Goal: Information Seeking & Learning: Learn about a topic

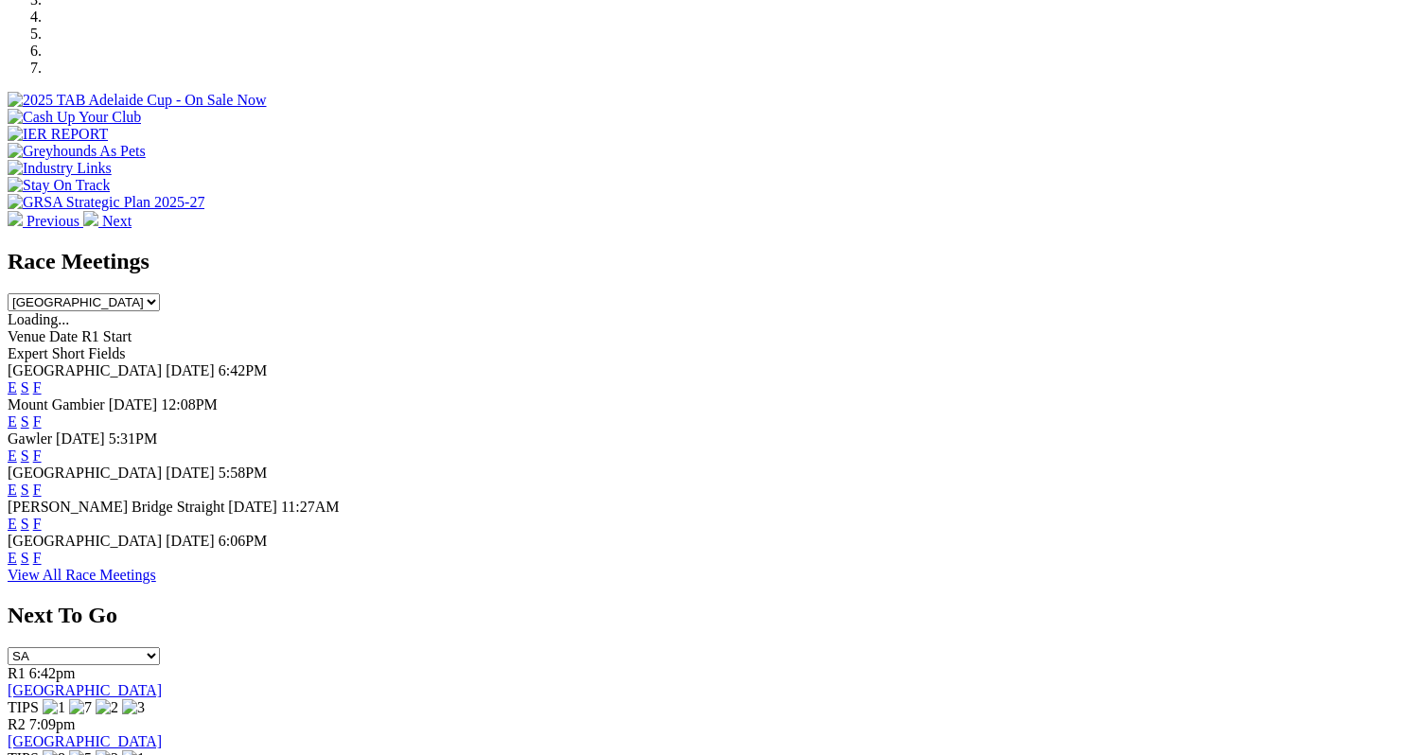
scroll to position [626, 0]
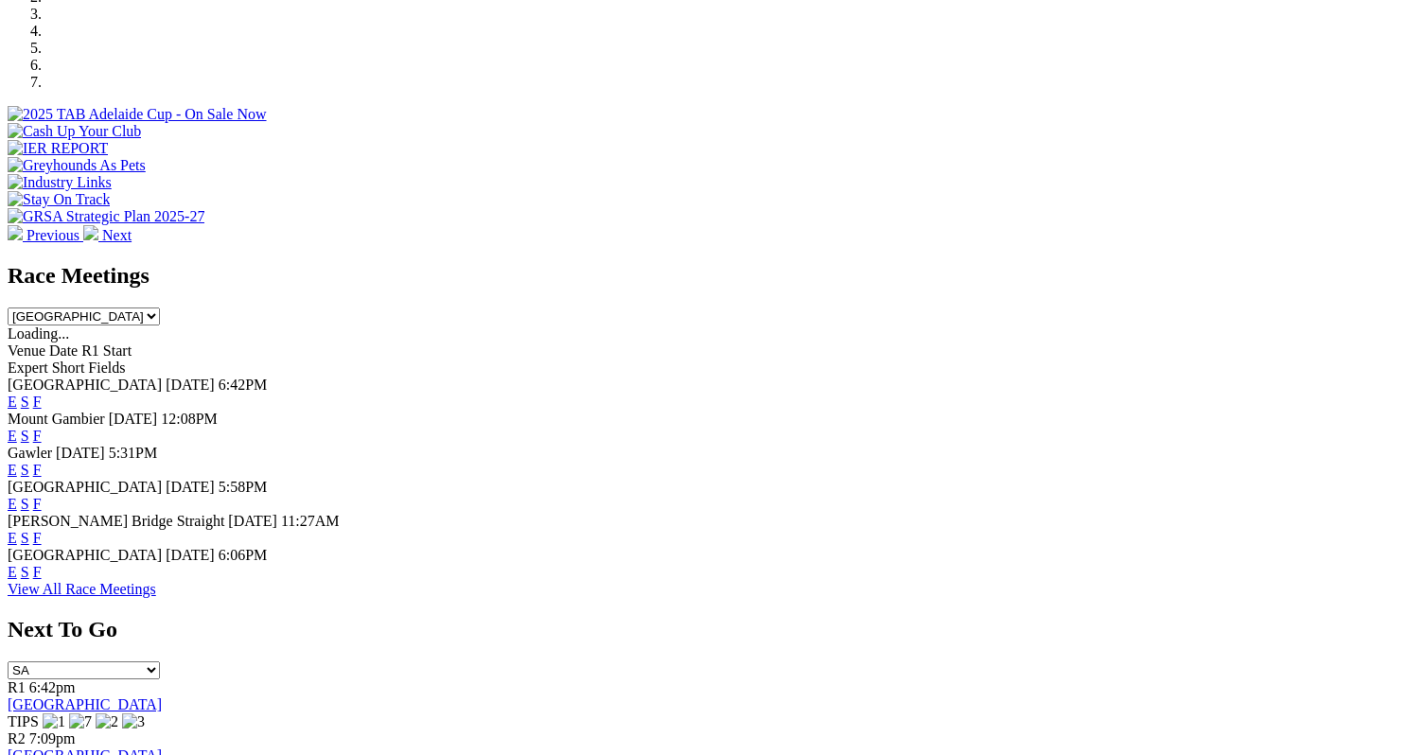
click at [268, 377] on span "6:42PM" at bounding box center [243, 385] width 49 height 16
click at [42, 394] on link "F" at bounding box center [37, 402] width 9 height 16
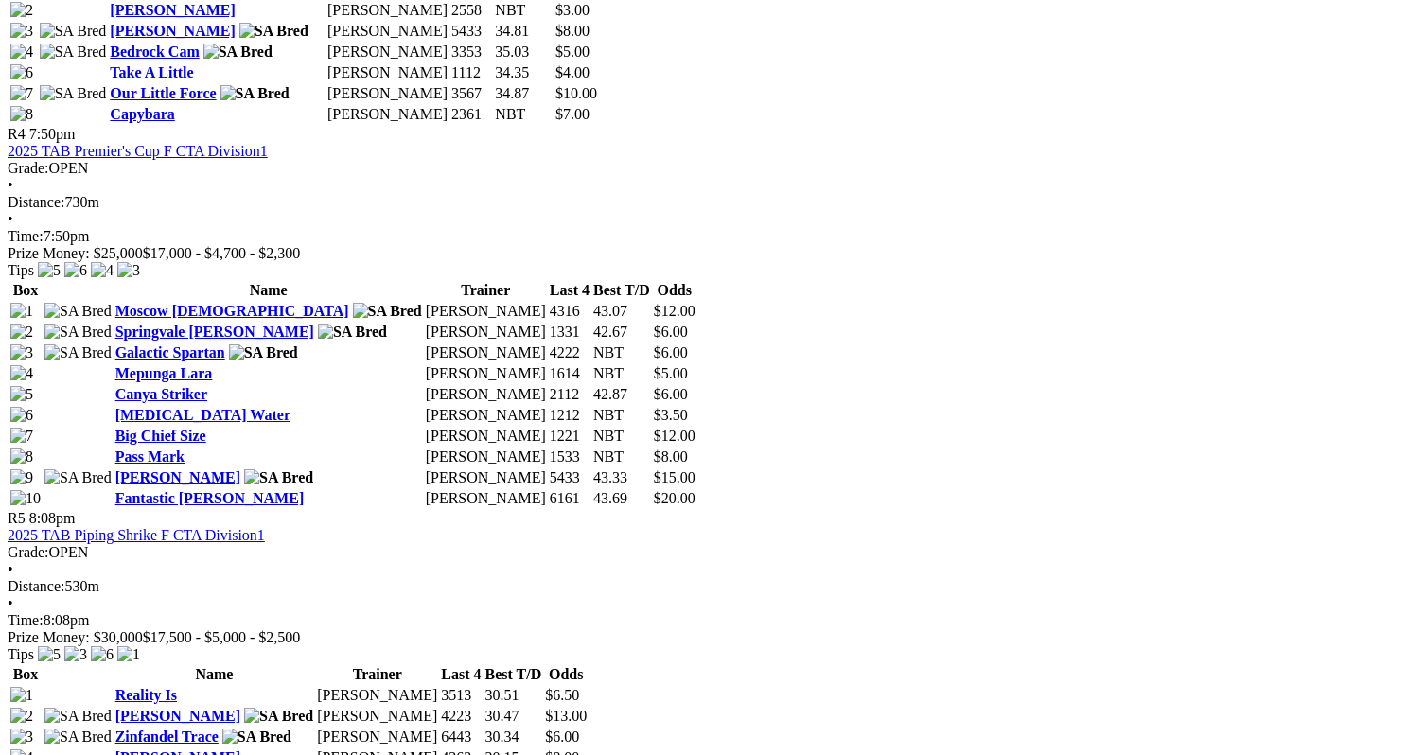
scroll to position [1937, 0]
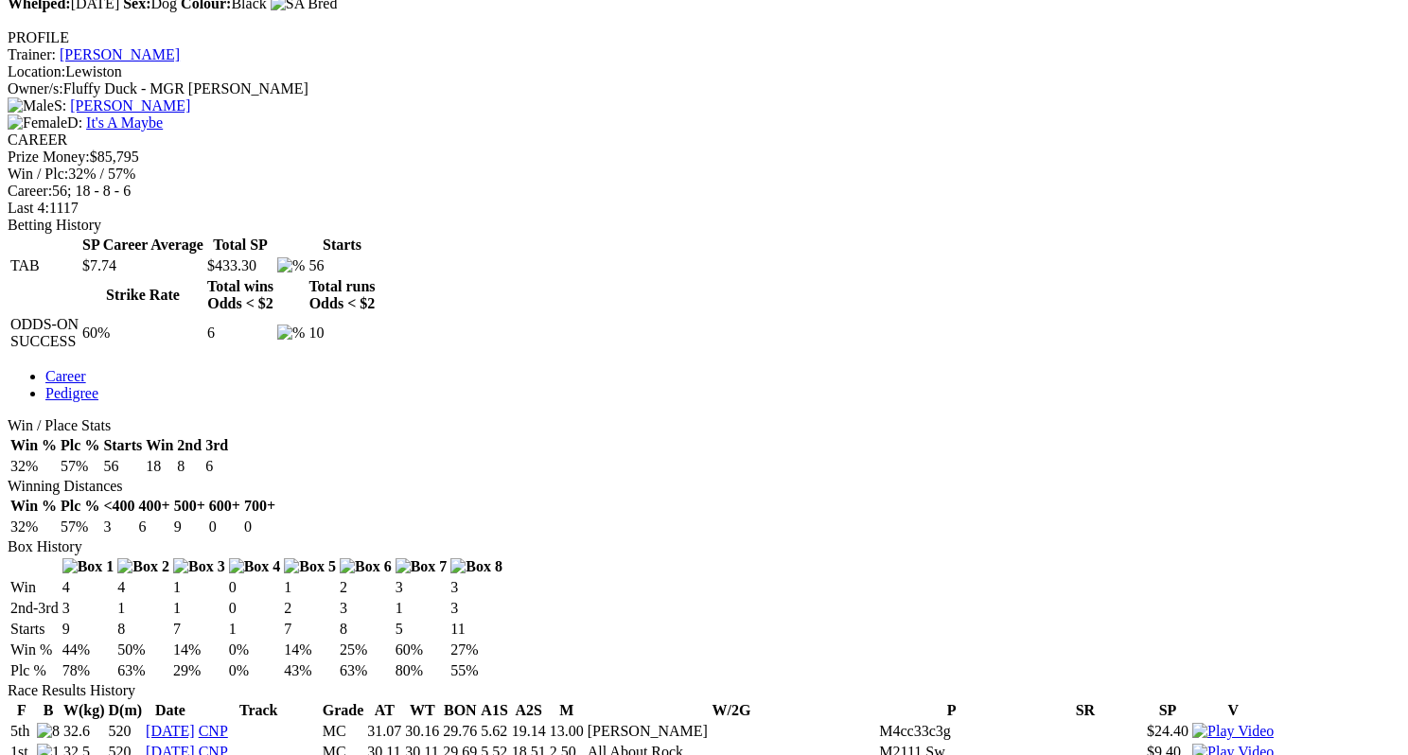
scroll to position [701, 0]
click at [61, 702] on th "B" at bounding box center [48, 711] width 25 height 19
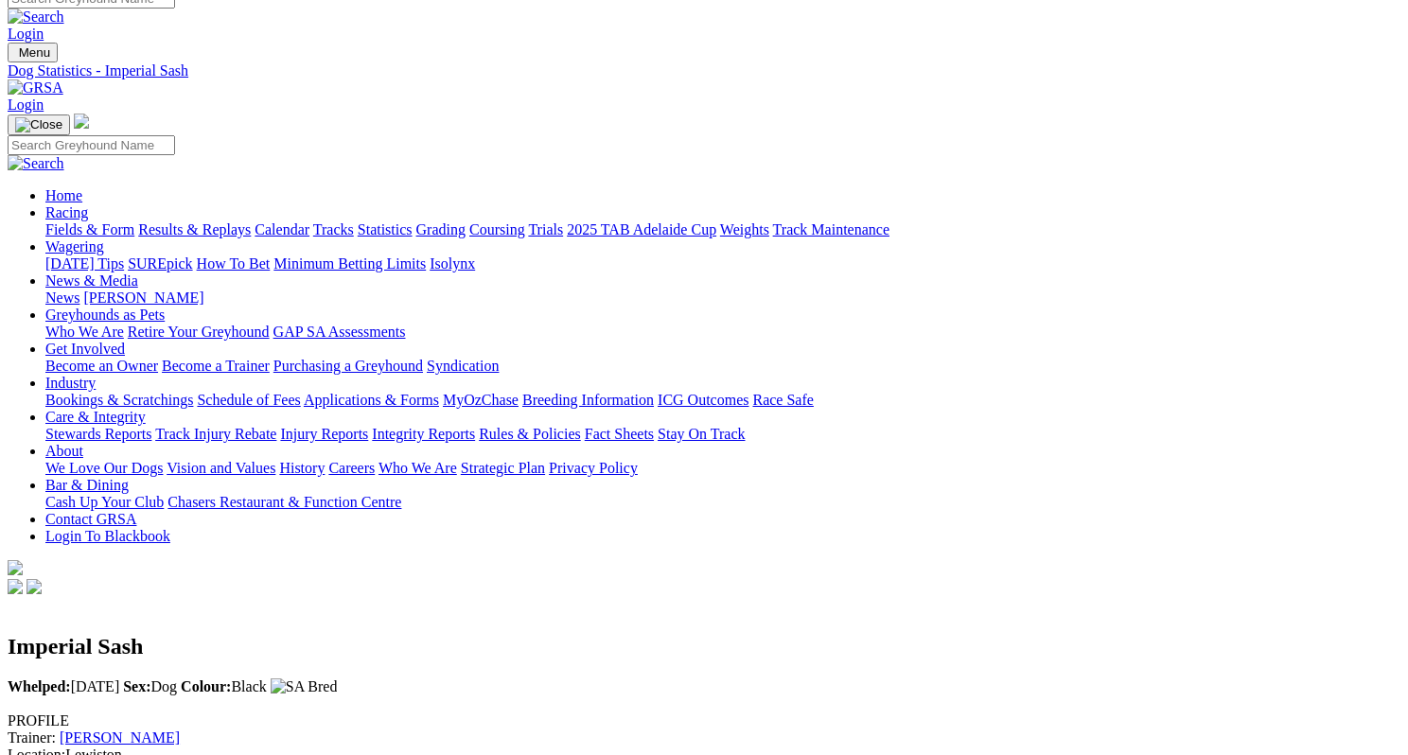
scroll to position [0, 0]
